Goal: Find specific page/section: Find specific page/section

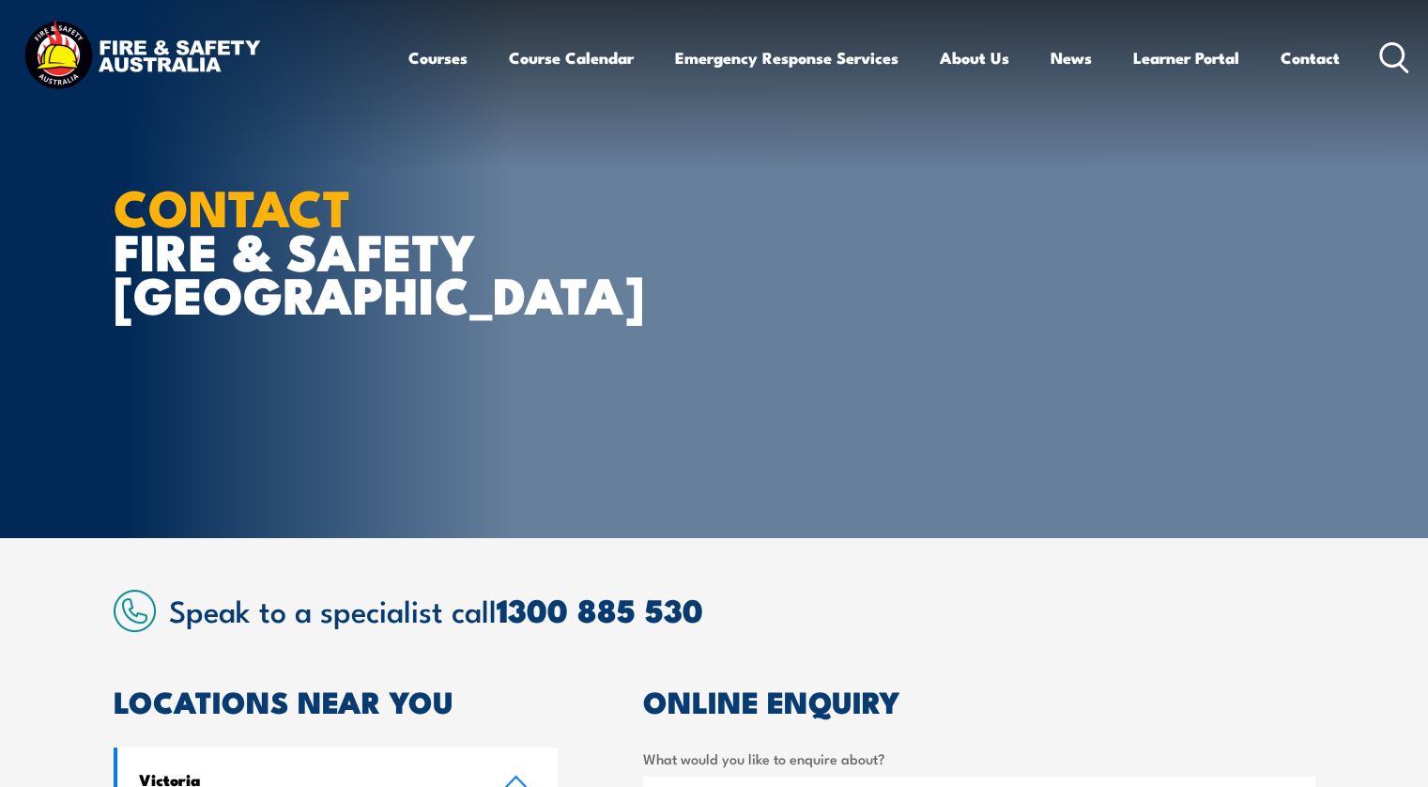
scroll to position [688, 0]
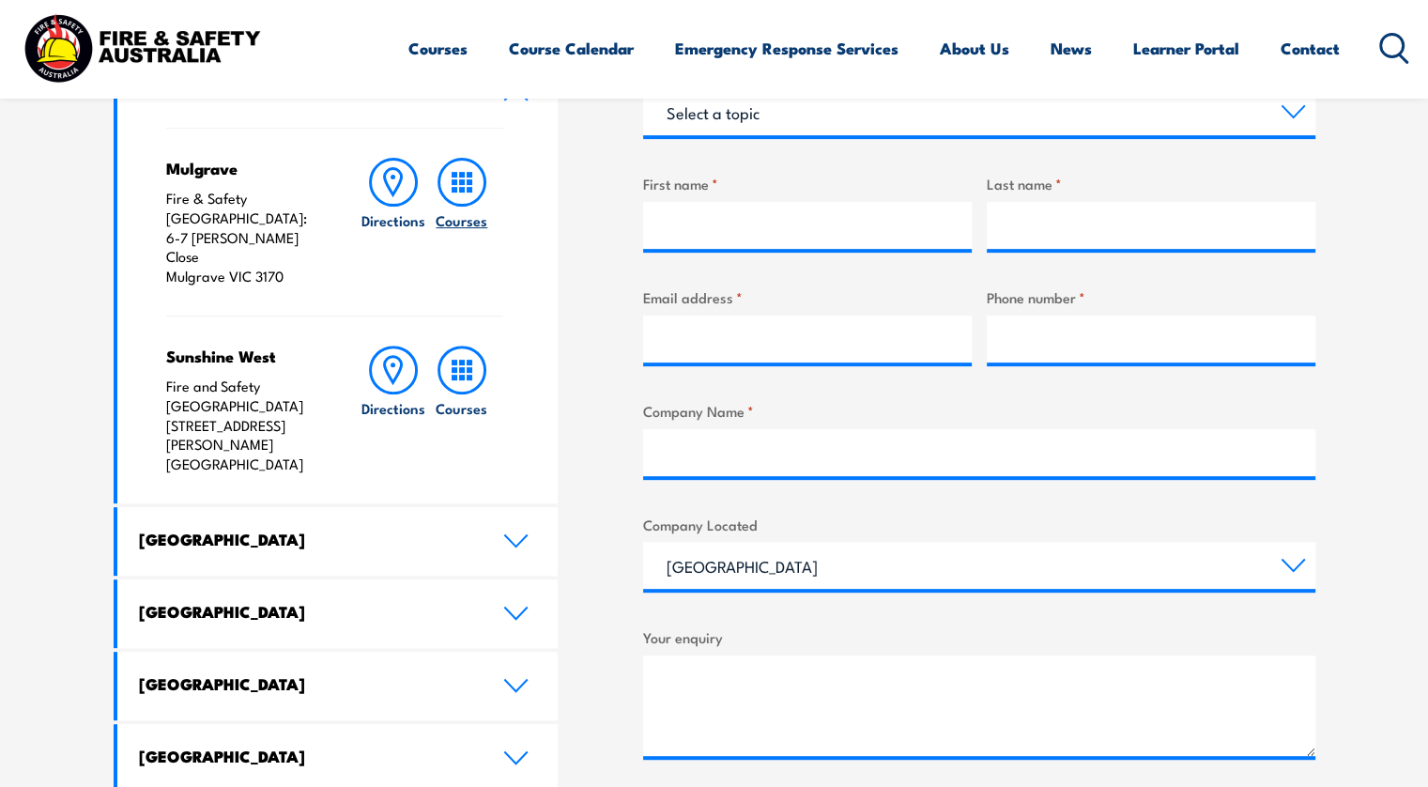
click at [463, 192] on icon at bounding box center [462, 182] width 49 height 49
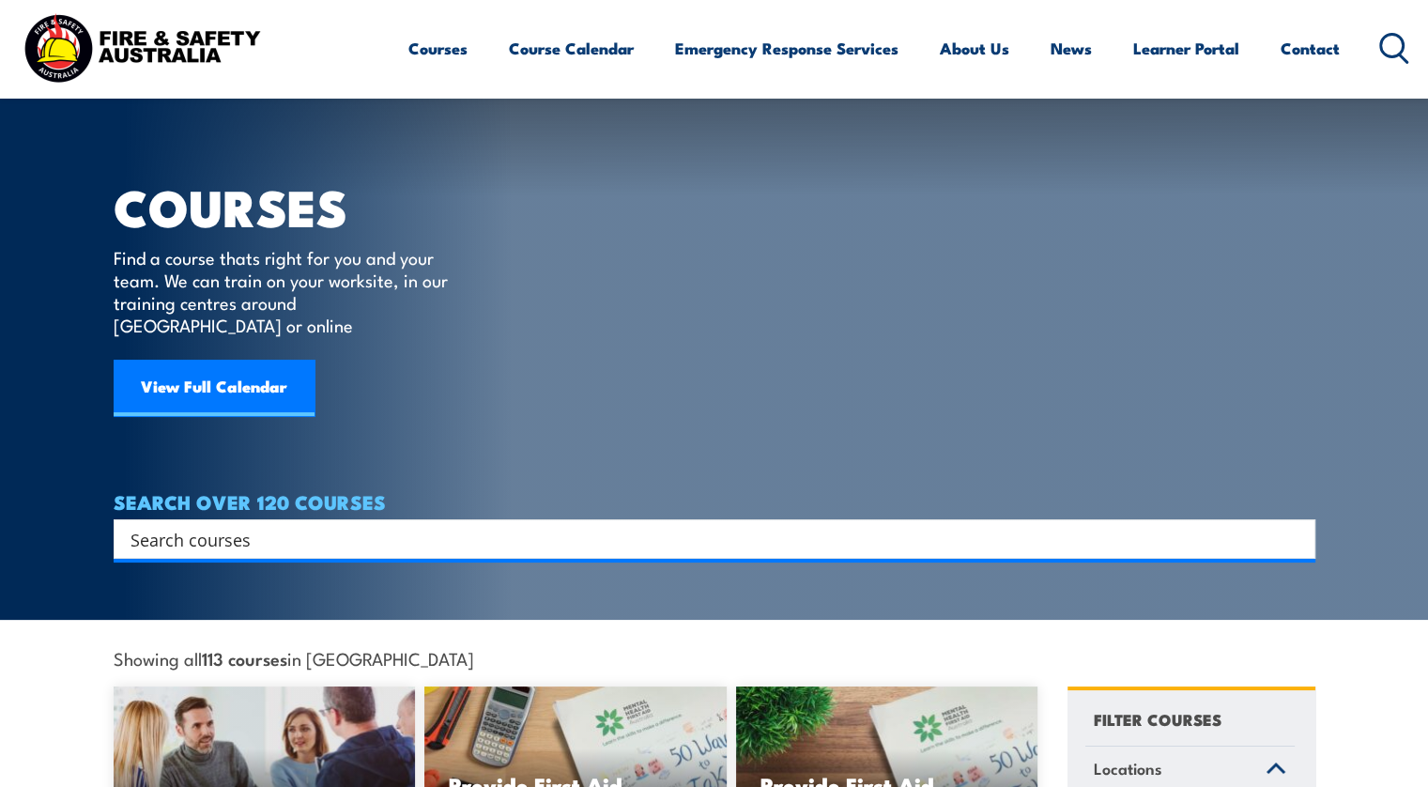
scroll to position [688, 0]
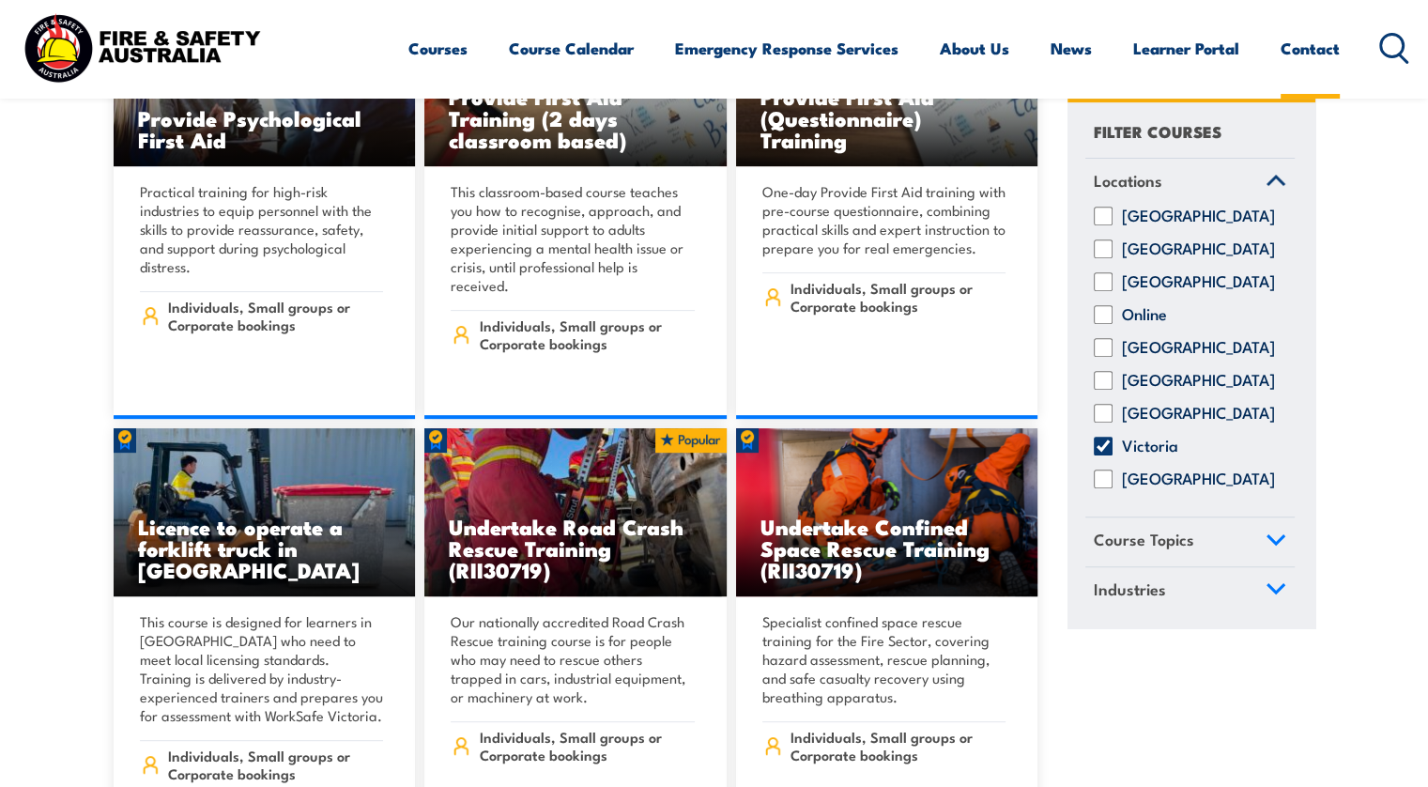
click at [1307, 46] on link "Contact" at bounding box center [1310, 48] width 59 height 50
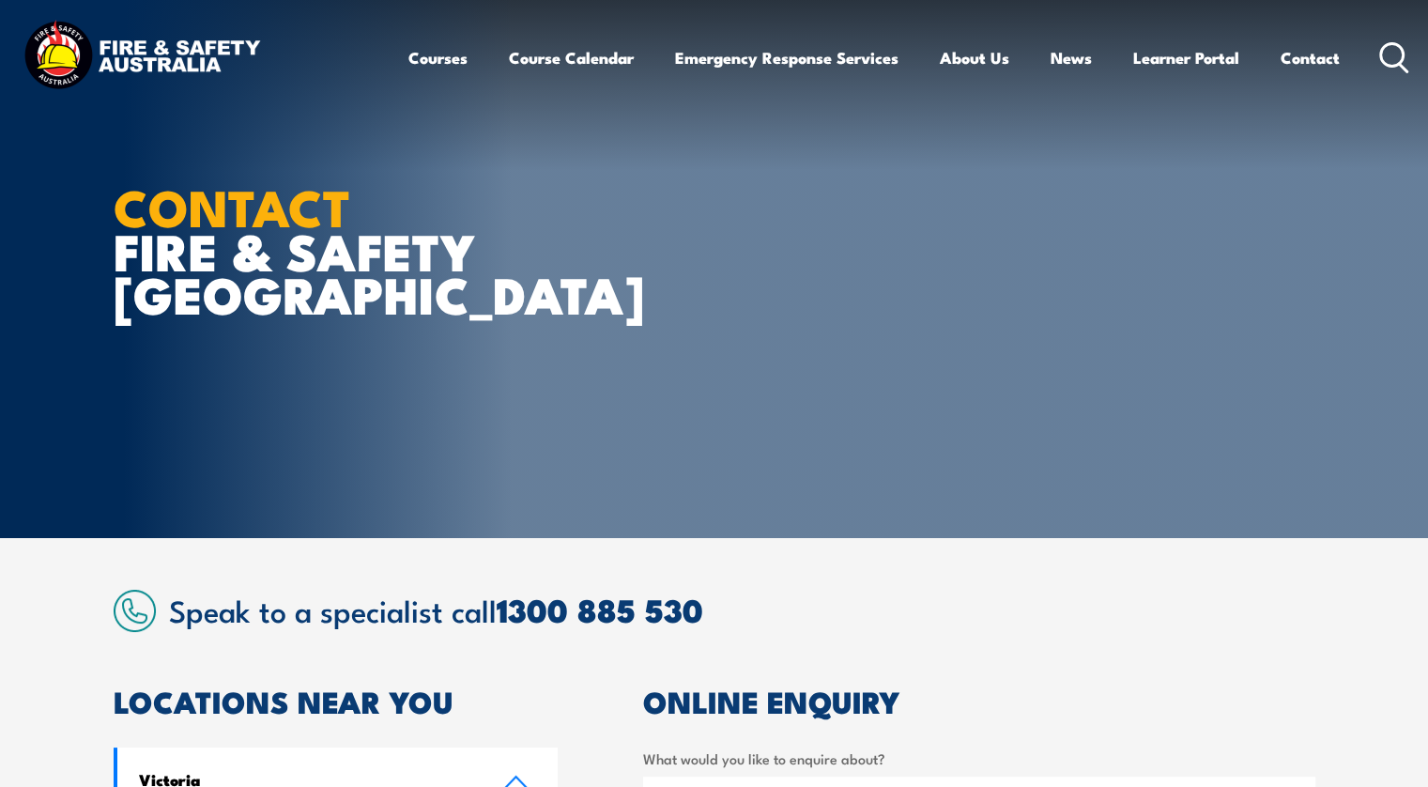
scroll to position [688, 0]
